Goal: Information Seeking & Learning: Learn about a topic

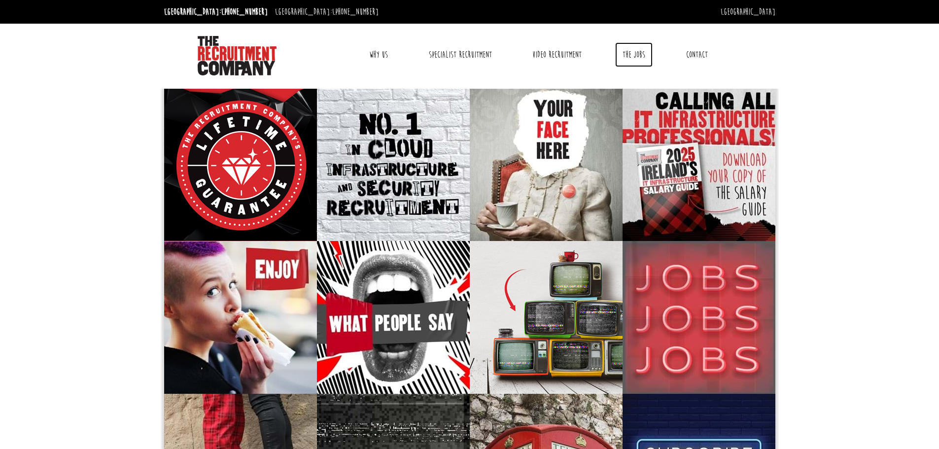
click at [623, 53] on link "The Jobs" at bounding box center [633, 54] width 37 height 25
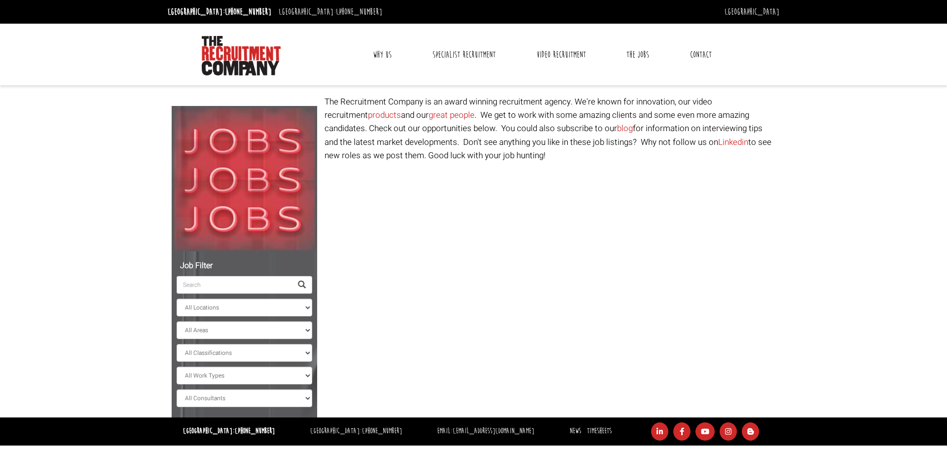
select select "Ireland"
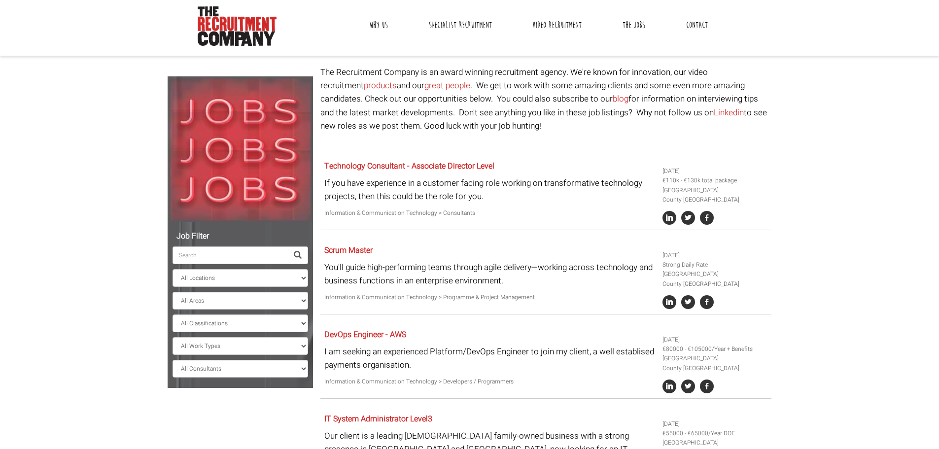
scroll to position [2, 0]
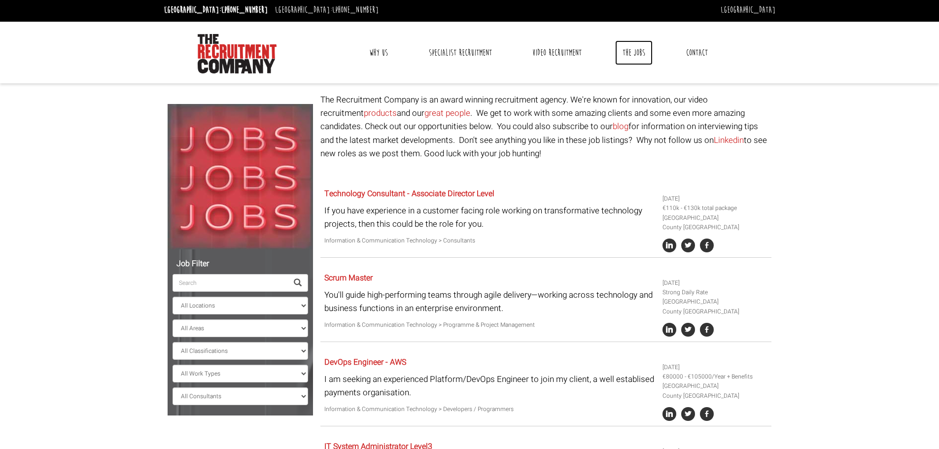
click at [616, 60] on link "The Jobs" at bounding box center [633, 52] width 37 height 25
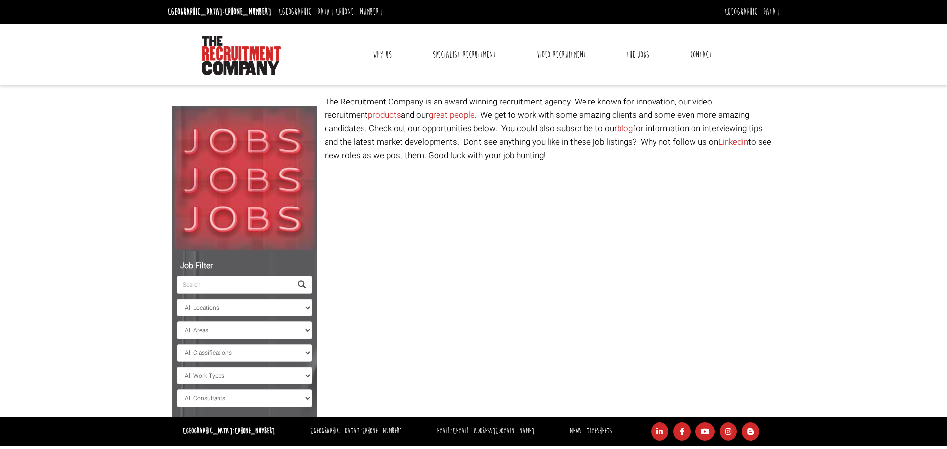
select select "Ireland"
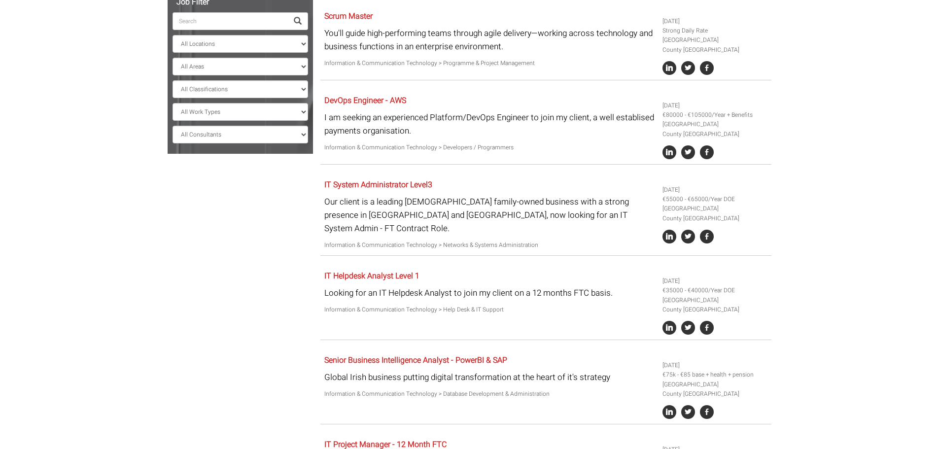
scroll to position [249, 0]
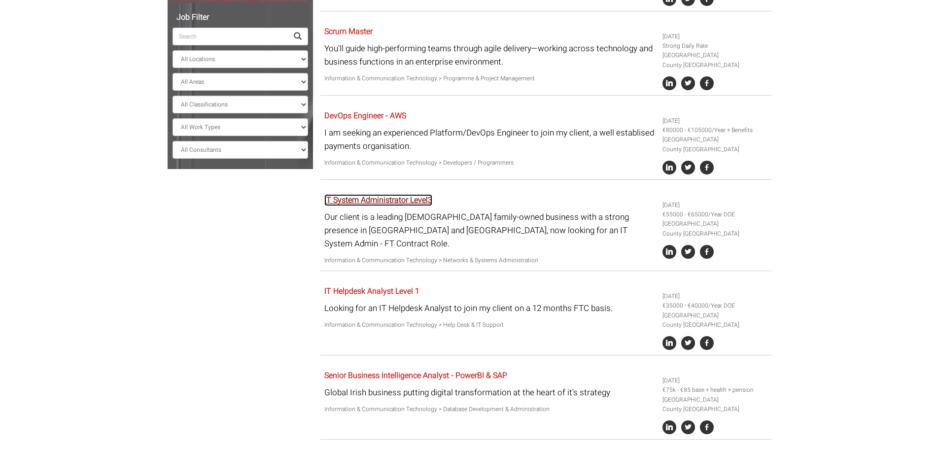
click at [419, 199] on link "IT System Administrator Level3" at bounding box center [378, 200] width 108 height 12
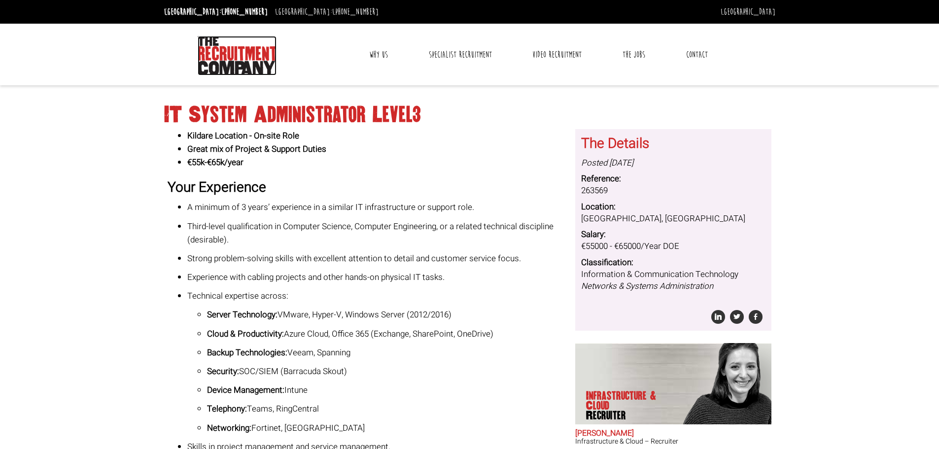
click at [240, 53] on img at bounding box center [237, 55] width 79 height 39
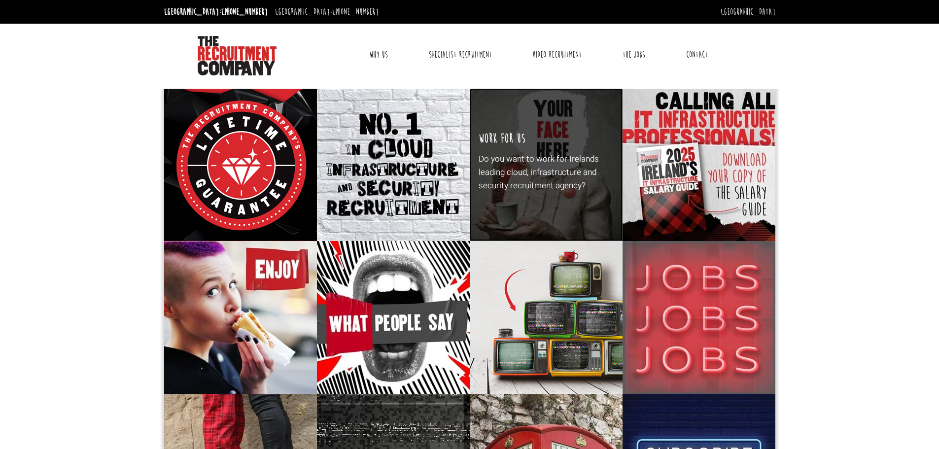
click at [499, 188] on p "Do you want to work for Irelands leading cloud, infrastructure and security rec…" at bounding box center [546, 172] width 135 height 40
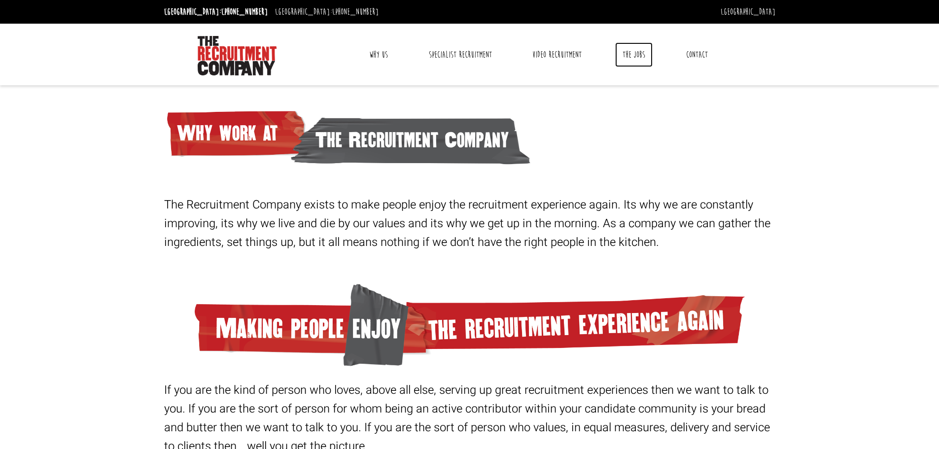
click at [638, 54] on link "The Jobs" at bounding box center [633, 54] width 37 height 25
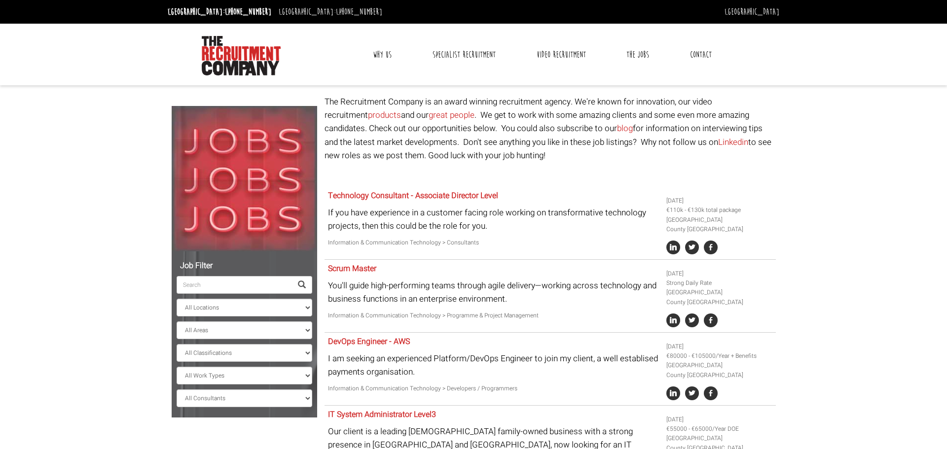
select select "Ireland"
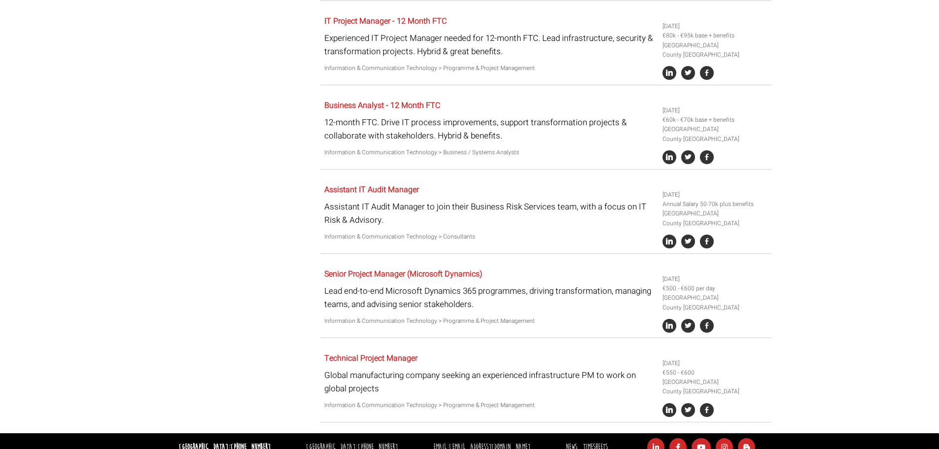
scroll to position [690, 0]
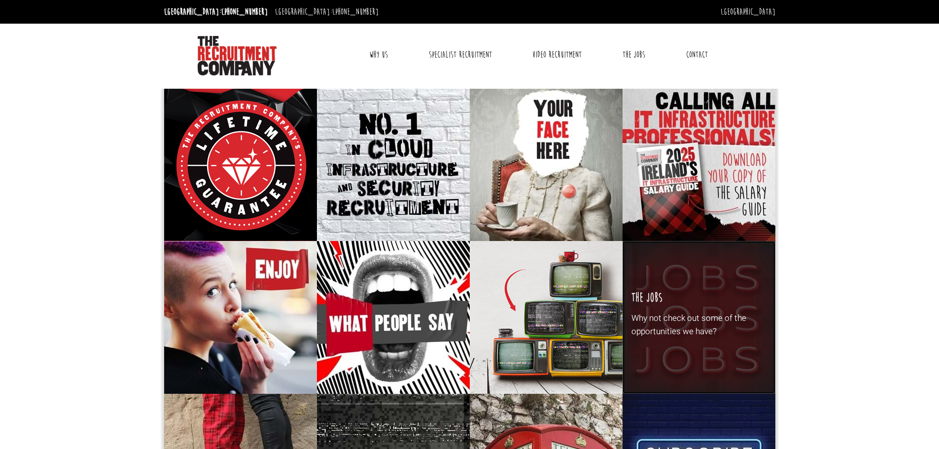
click at [713, 315] on p "Why not check out some of the opportunities we have?" at bounding box center [699, 325] width 135 height 27
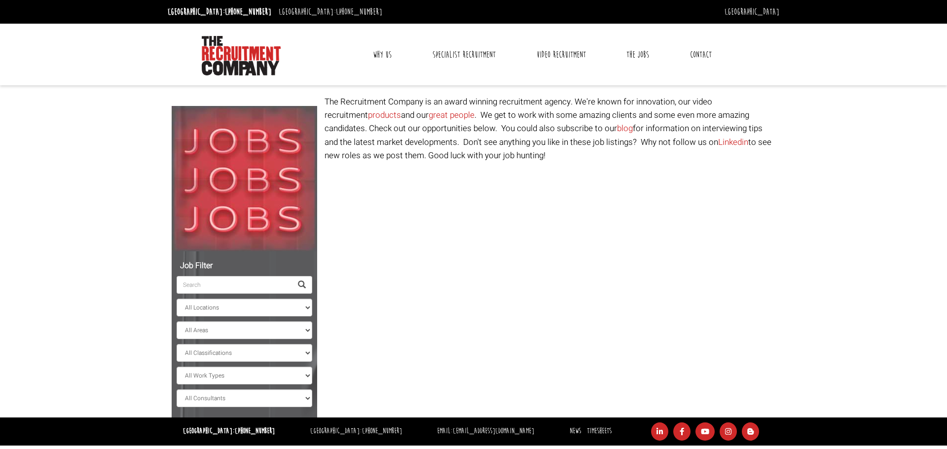
select select "[GEOGRAPHIC_DATA]"
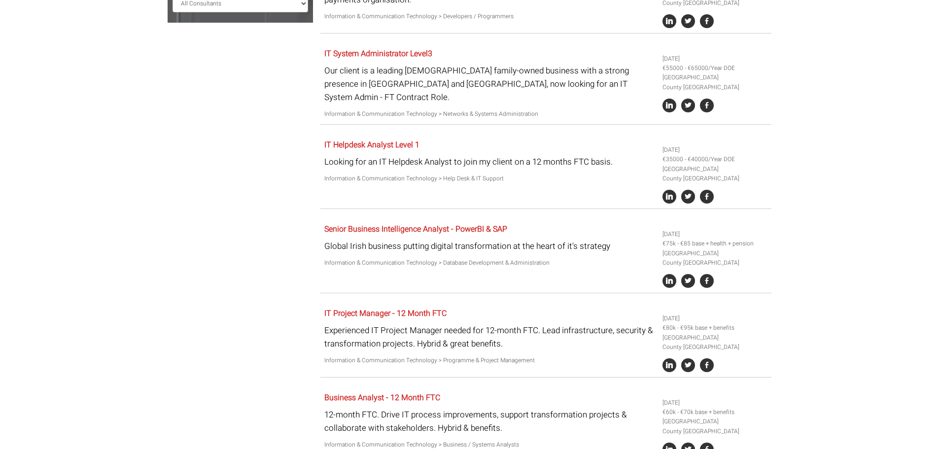
scroll to position [394, 0]
click at [396, 49] on link "IT System Administrator Level3" at bounding box center [378, 54] width 108 height 12
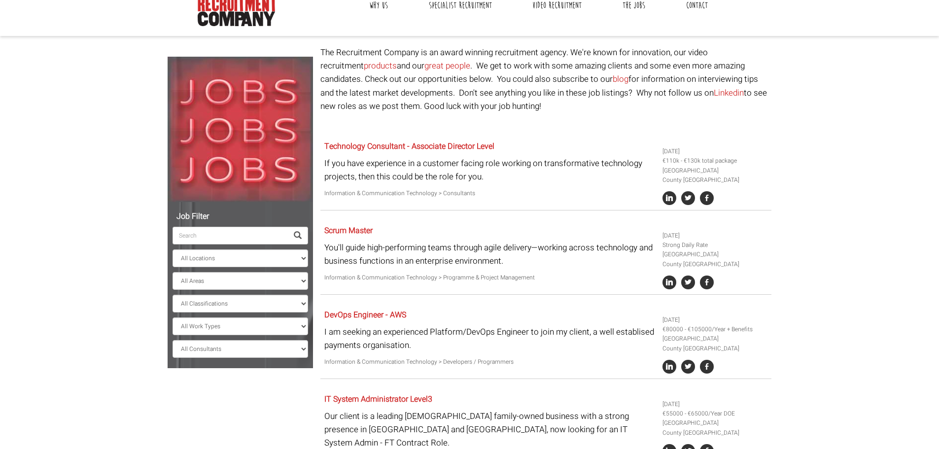
scroll to position [0, 0]
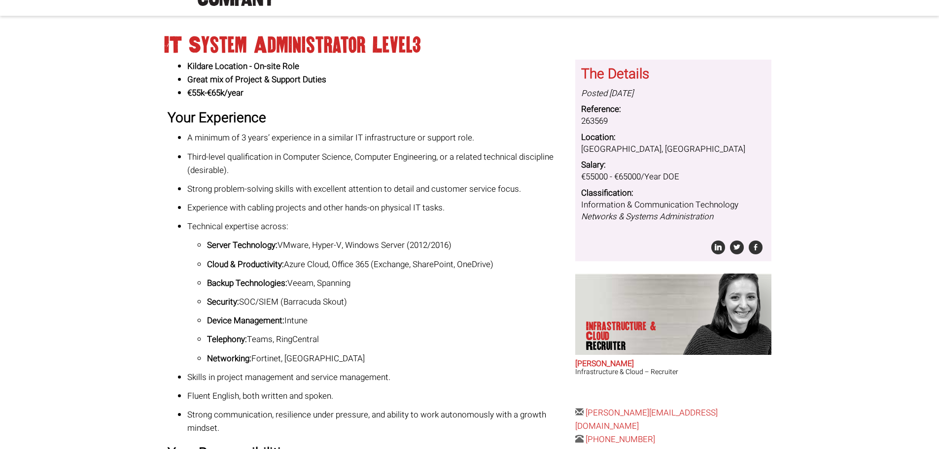
scroll to position [49, 0]
